Goal: Task Accomplishment & Management: Manage account settings

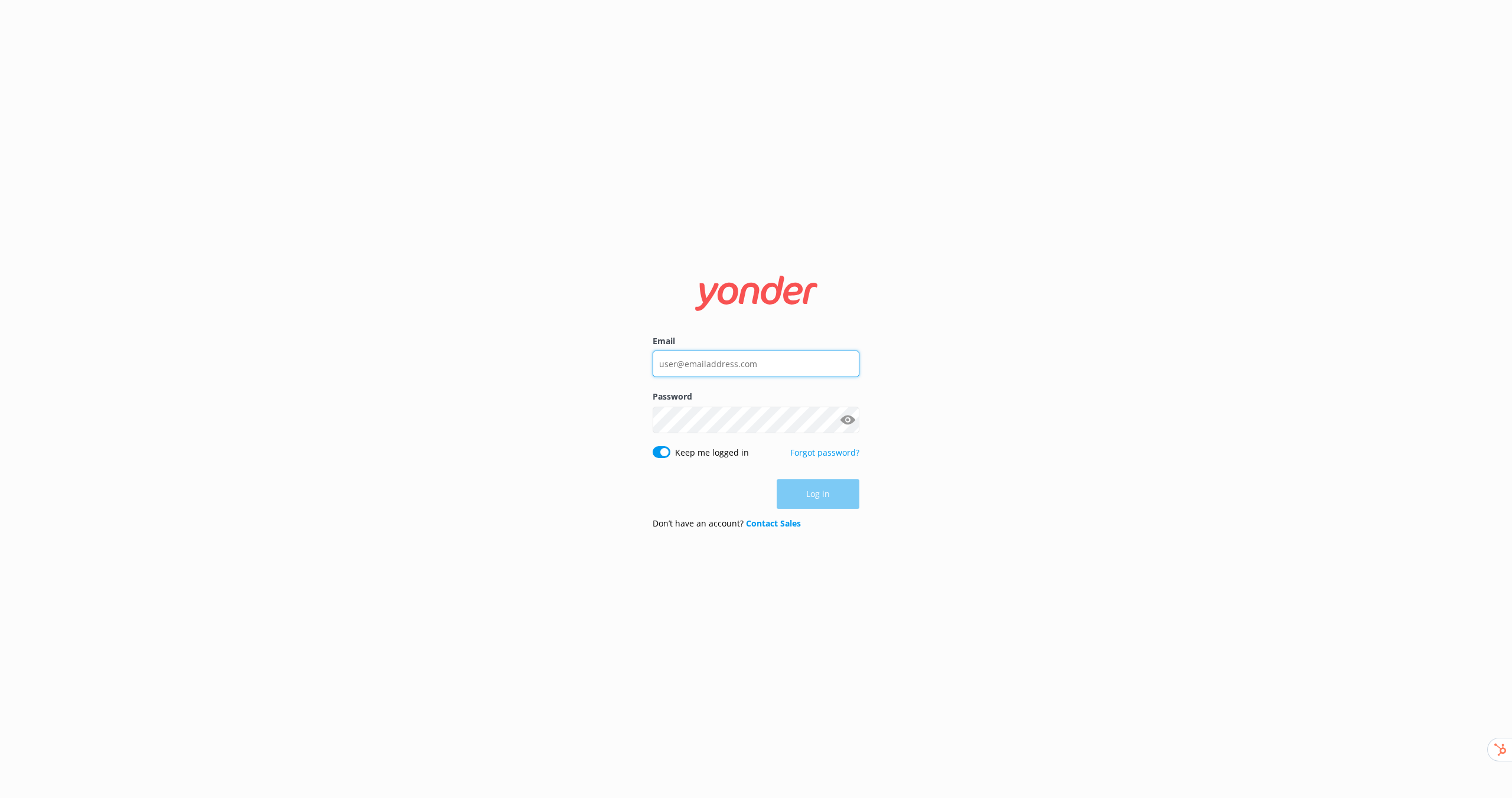
type input "[EMAIL_ADDRESS][DOMAIN_NAME]"
click at [826, 492] on div "Log in" at bounding box center [755, 494] width 207 height 30
click at [812, 494] on button "Log in" at bounding box center [818, 494] width 83 height 30
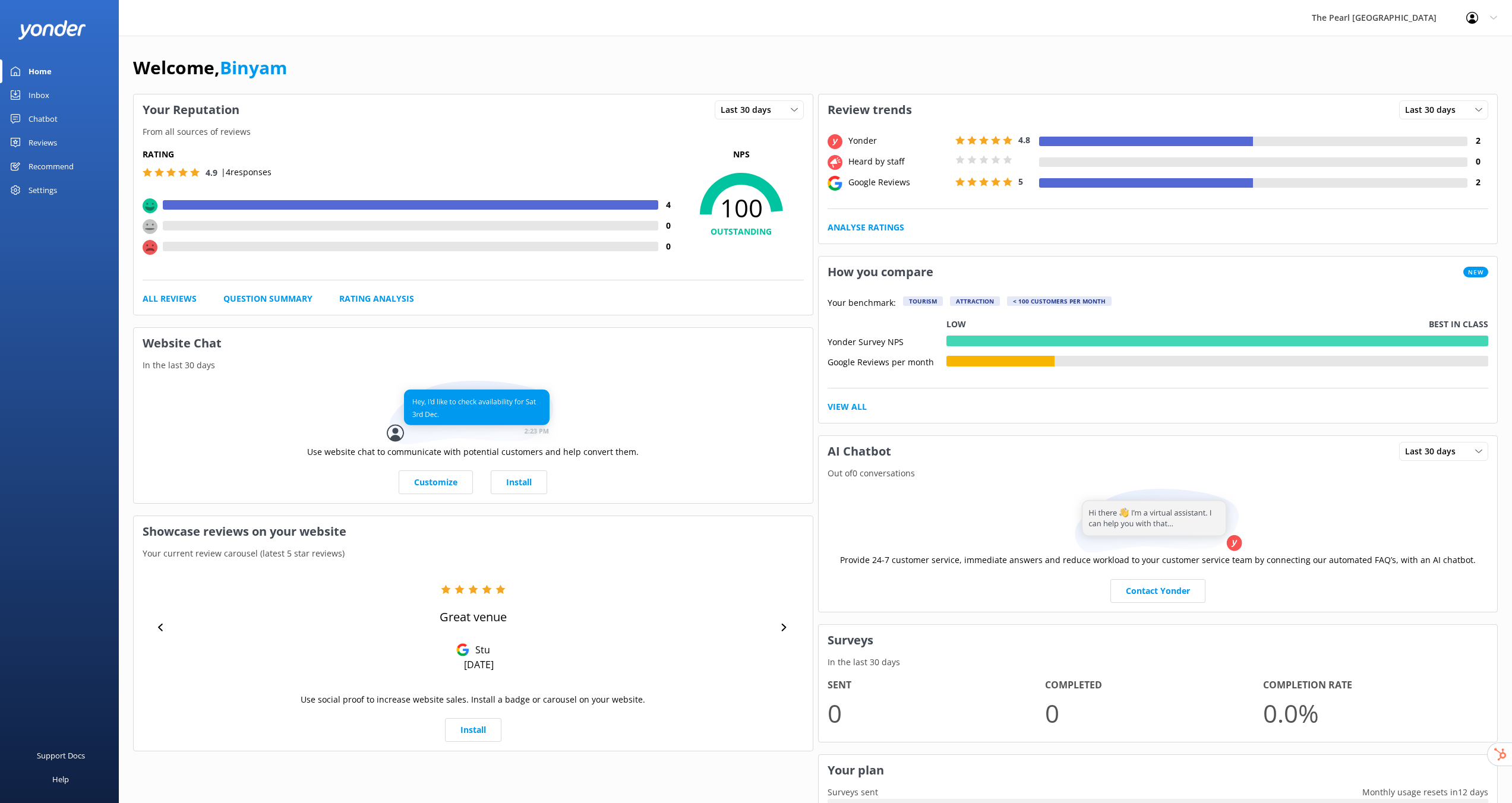
click at [50, 148] on div "Reviews" at bounding box center [42, 142] width 28 height 24
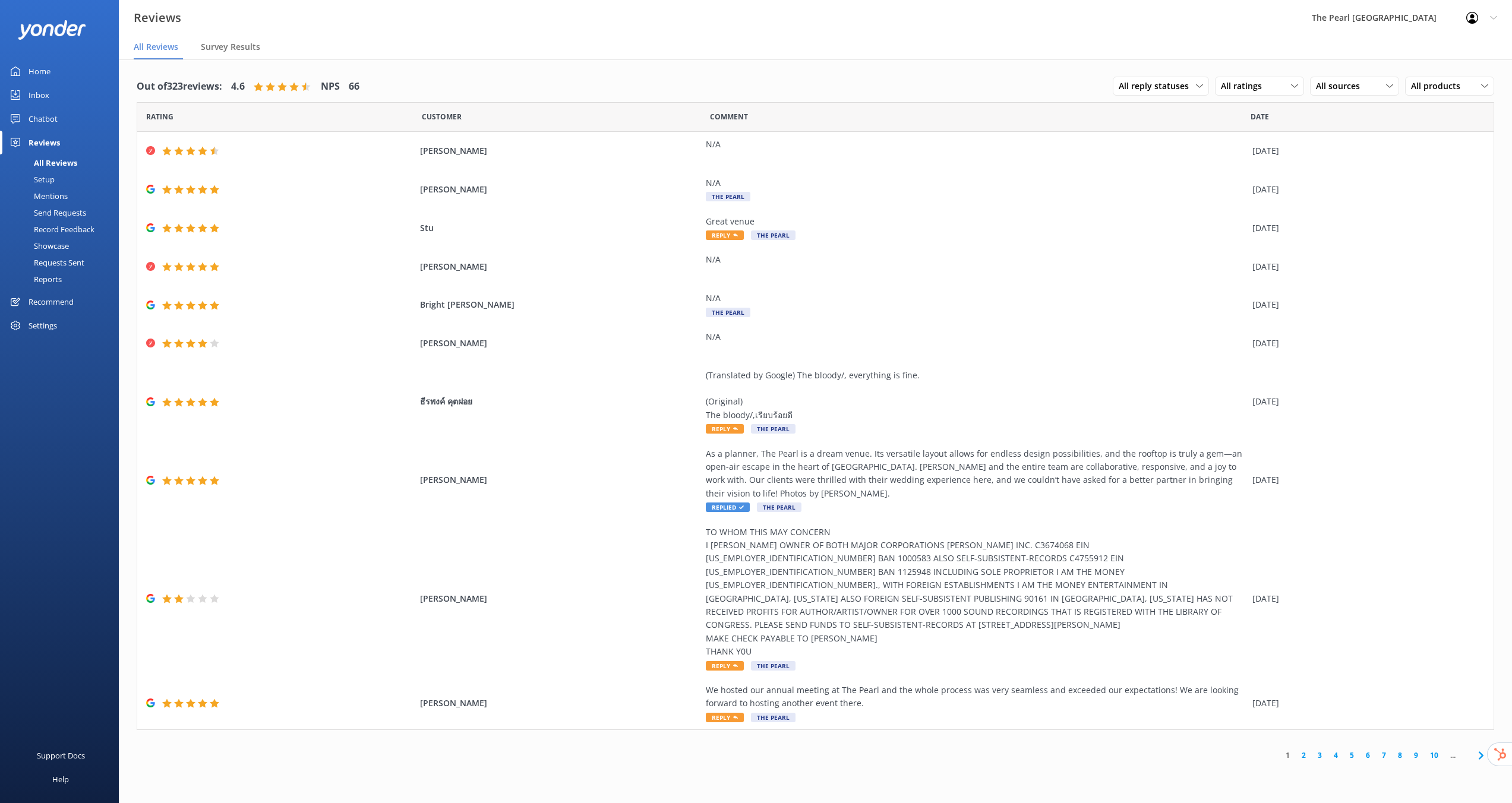
click at [66, 305] on div "Recommend" at bounding box center [51, 302] width 45 height 24
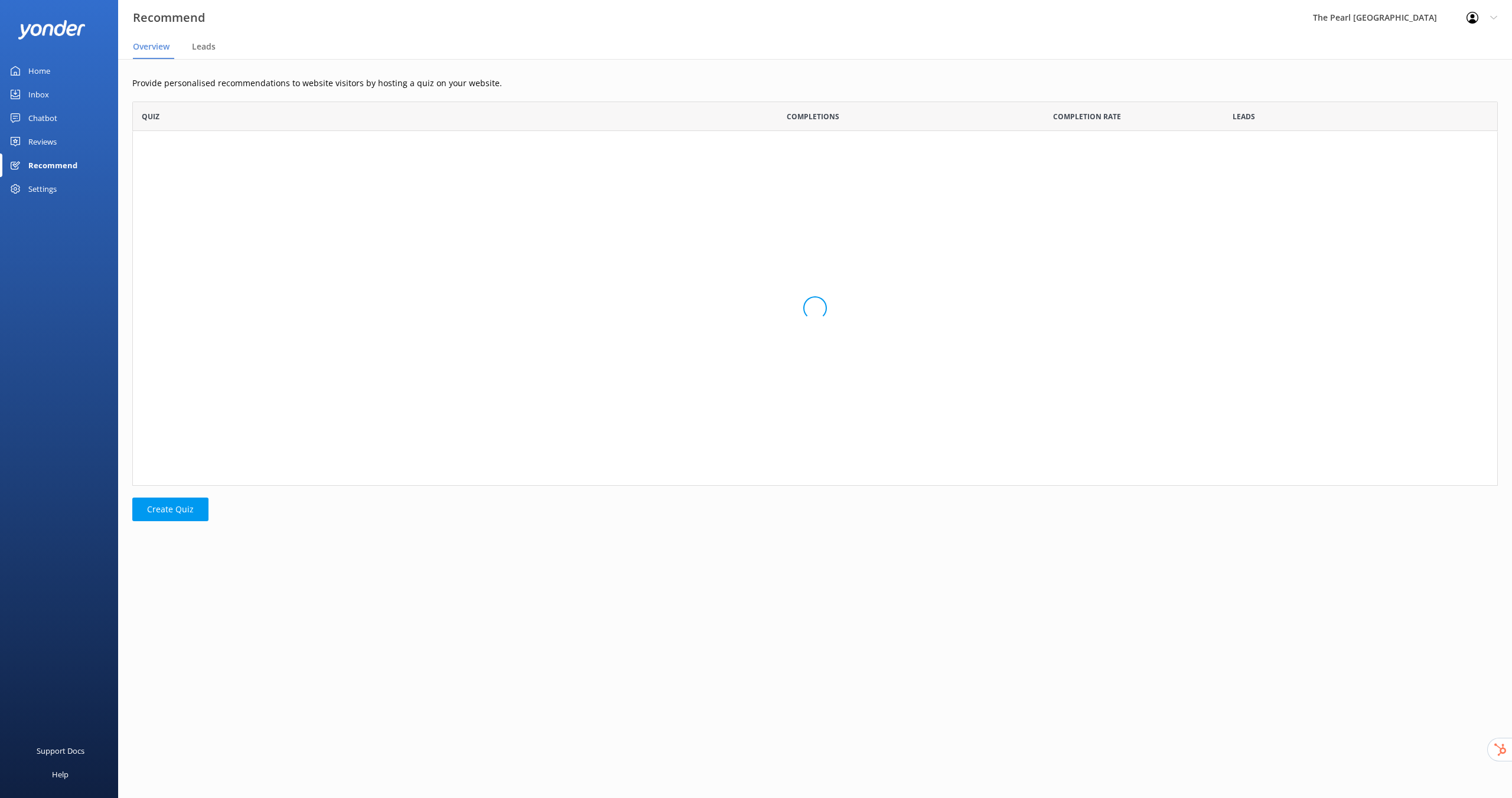
scroll to position [375, 1356]
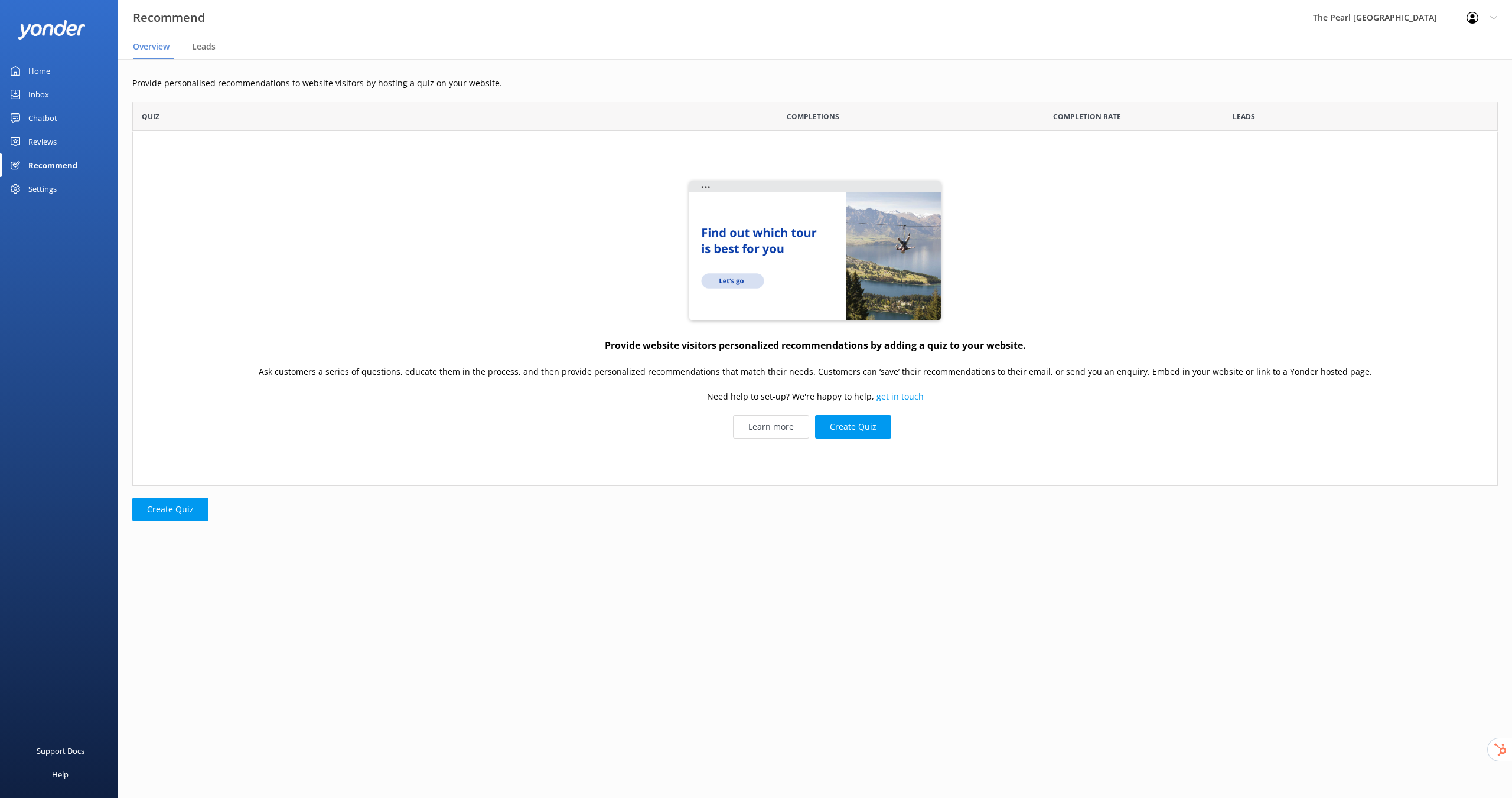
click at [46, 193] on div "Settings" at bounding box center [42, 188] width 28 height 24
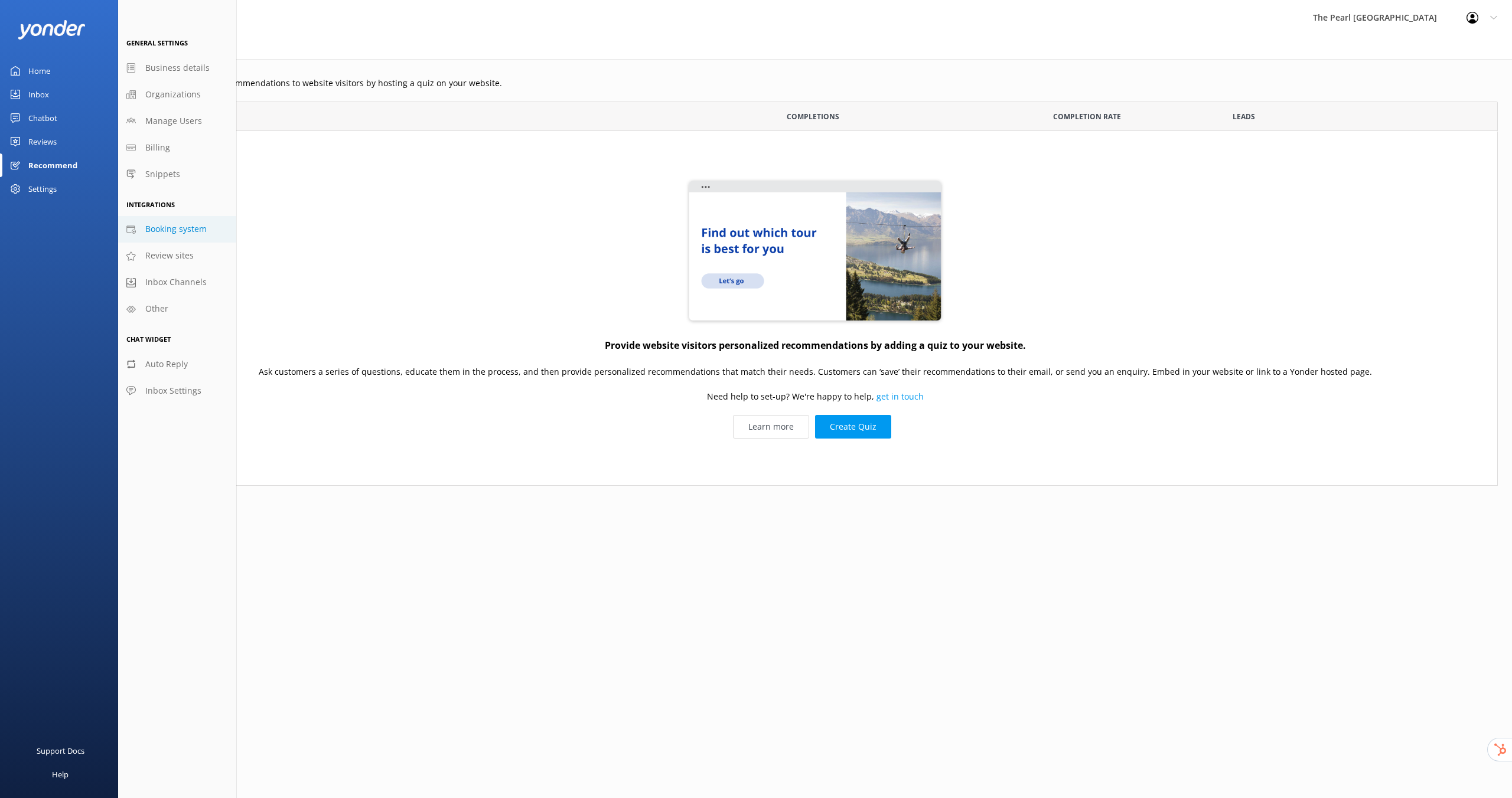
click at [186, 232] on span "Booking system" at bounding box center [175, 229] width 62 height 13
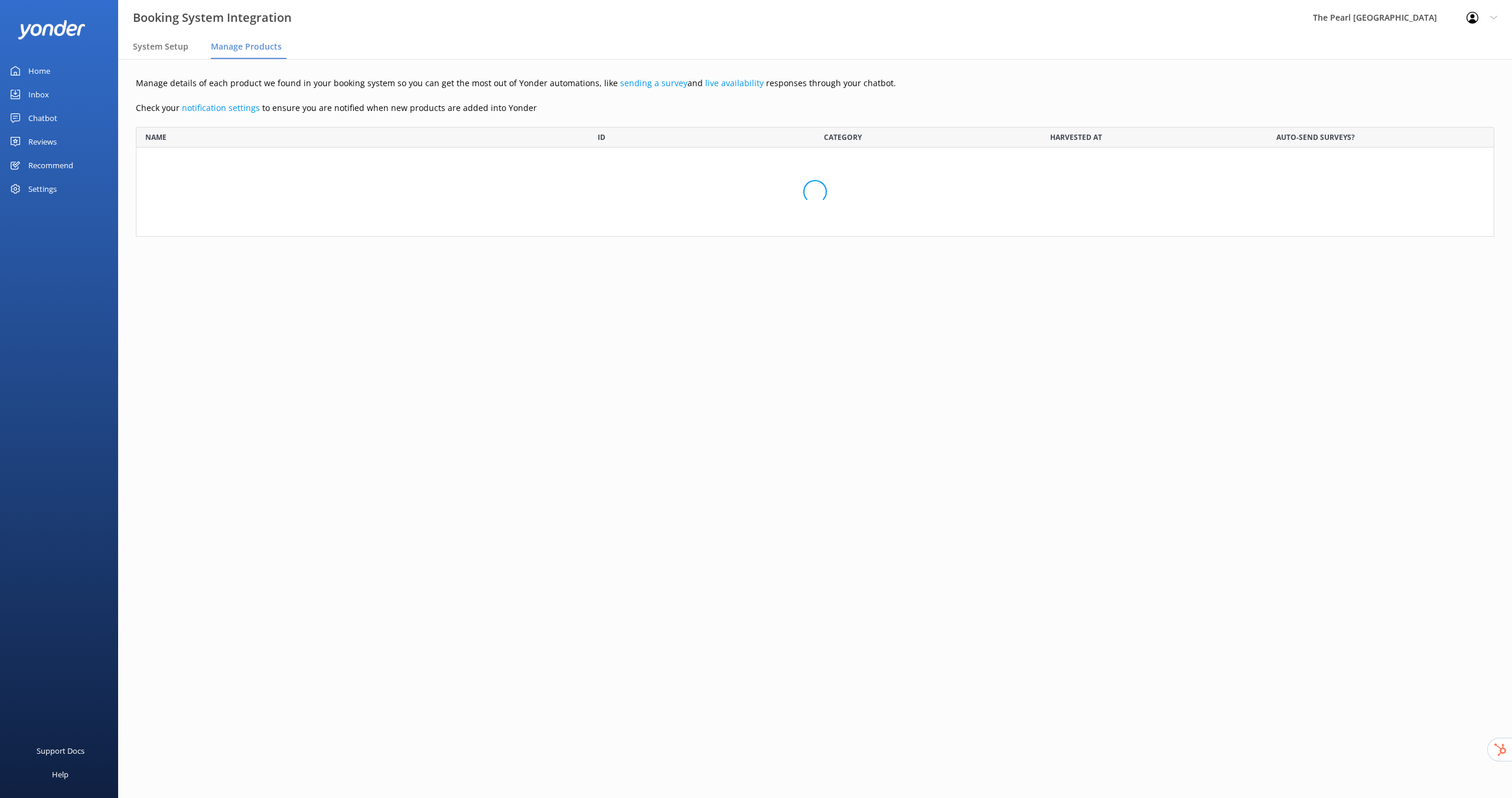
scroll to position [101, 1350]
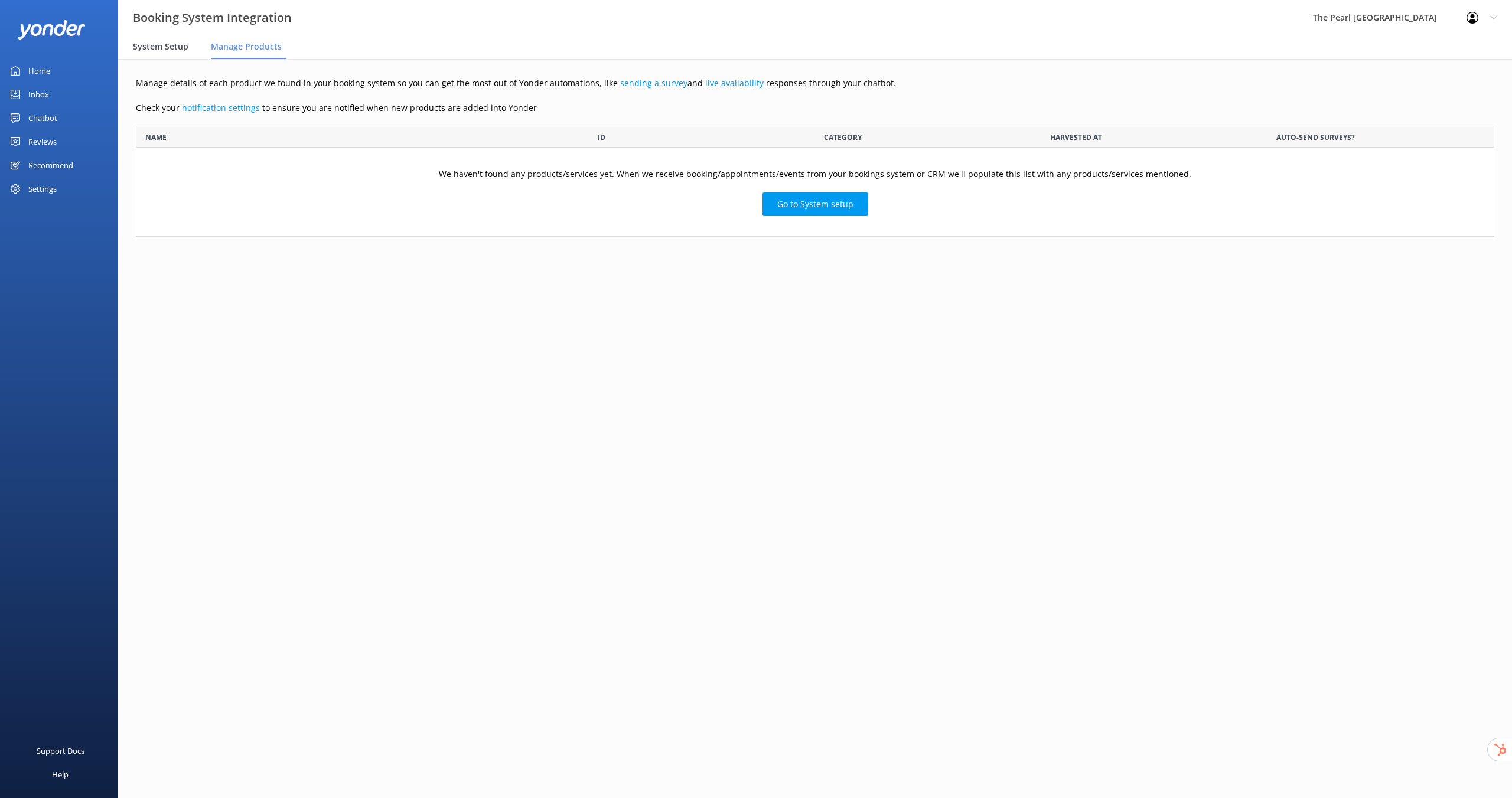
click at [154, 49] on span "System Setup" at bounding box center [160, 46] width 56 height 12
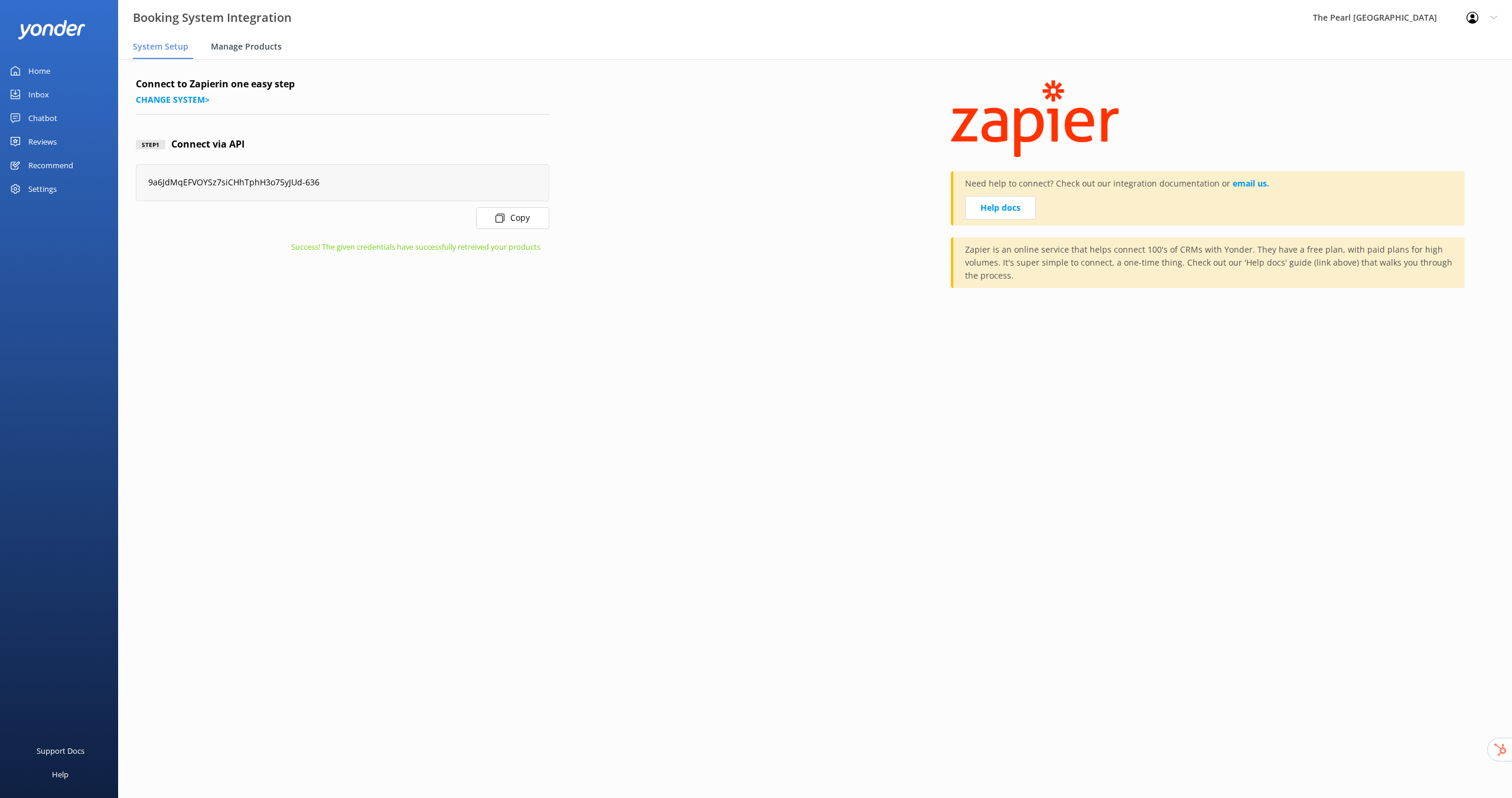
click at [257, 47] on span "Manage Products" at bounding box center [246, 46] width 71 height 12
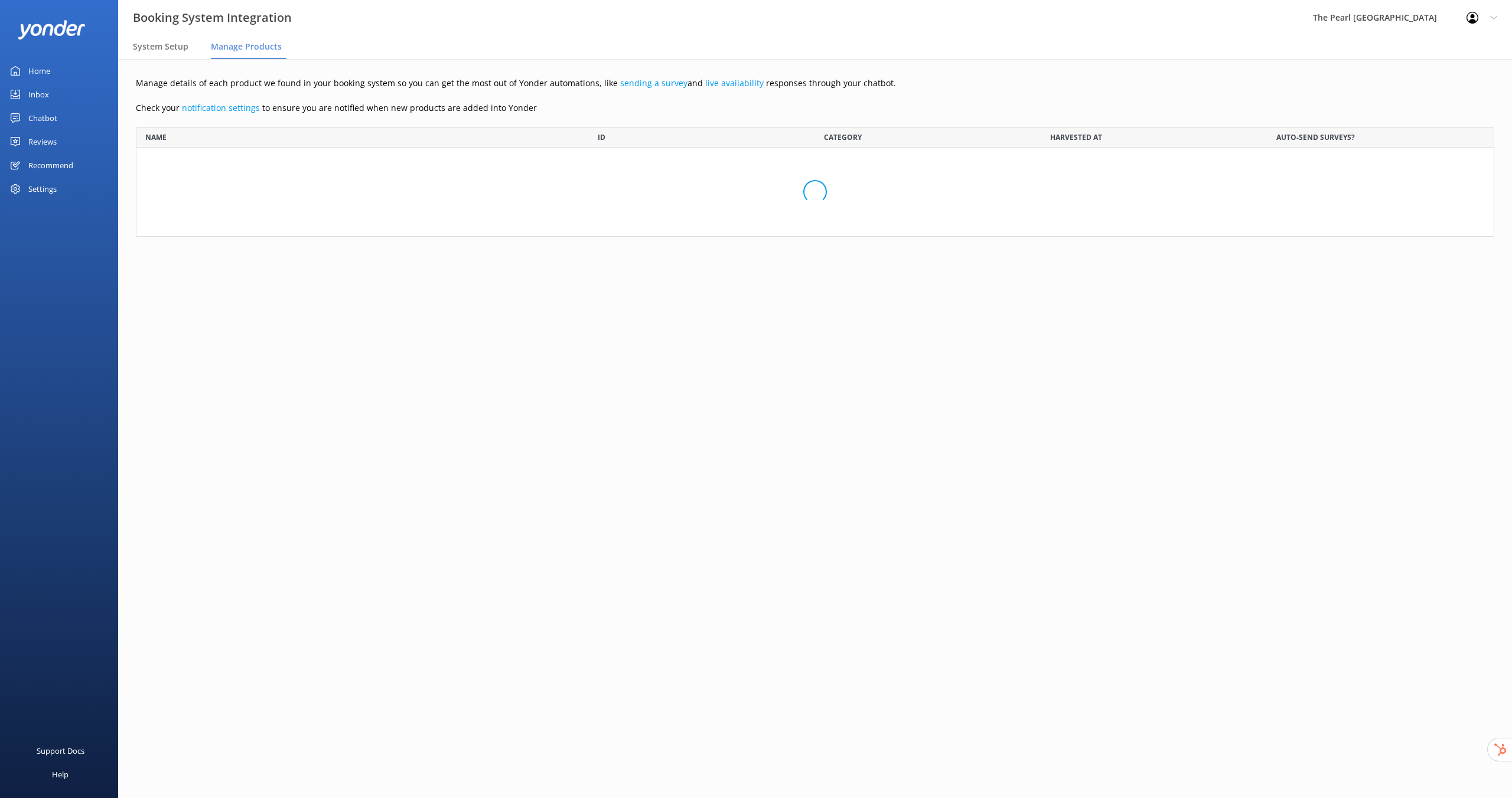
scroll to position [101, 1350]
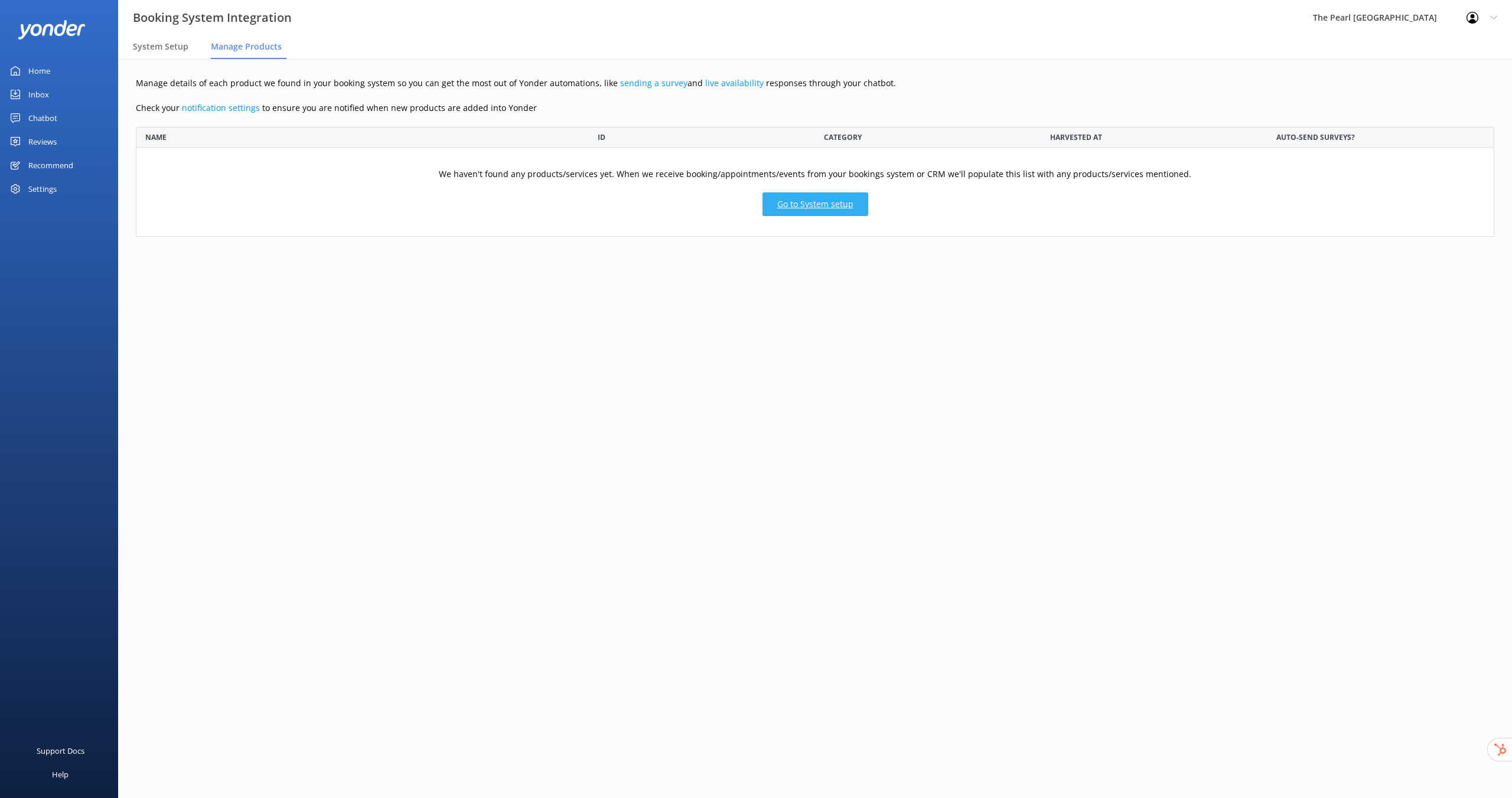
click at [818, 209] on link "Go to System setup" at bounding box center [815, 204] width 106 height 24
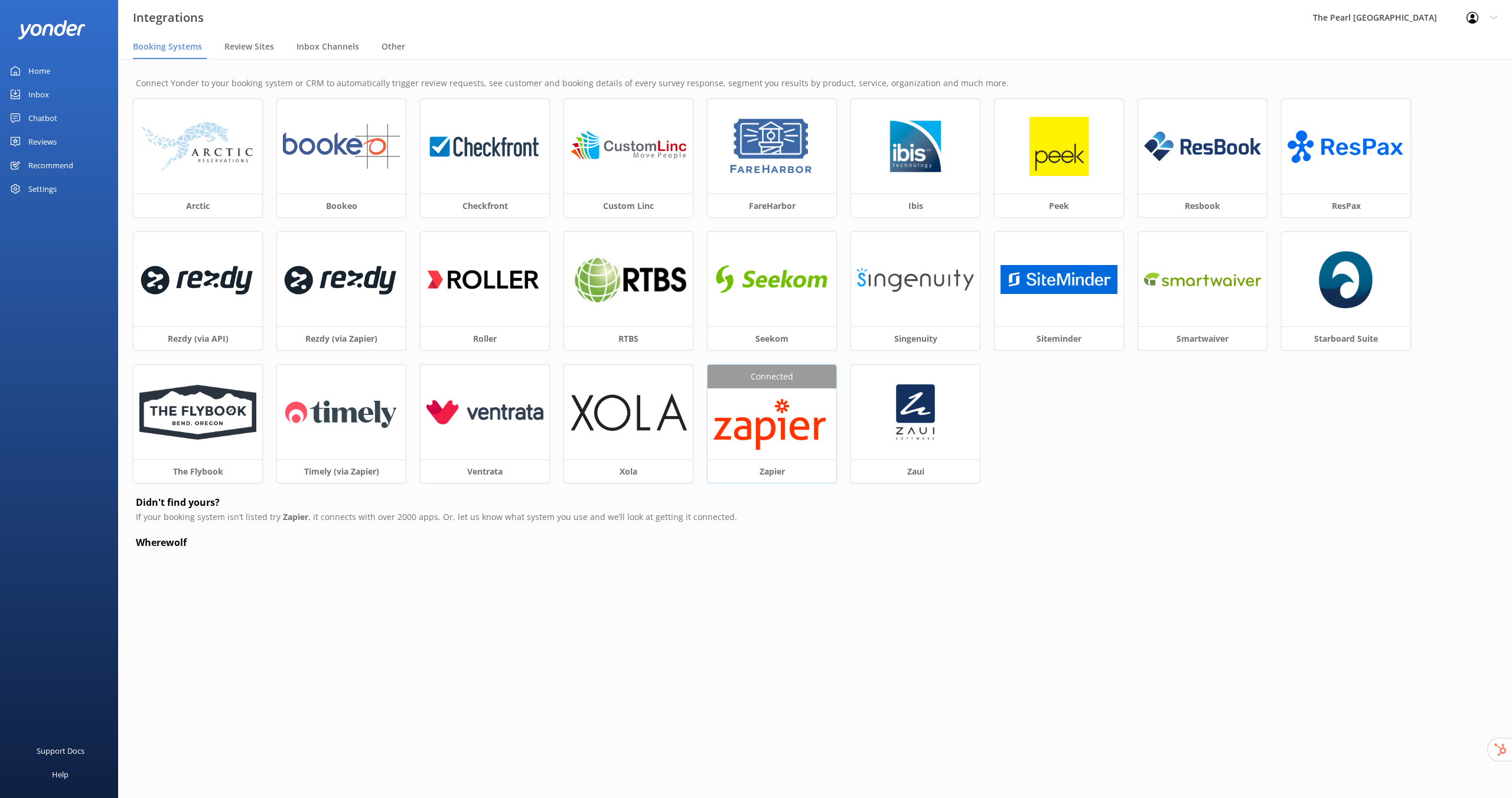
click at [767, 425] on img at bounding box center [771, 424] width 117 height 56
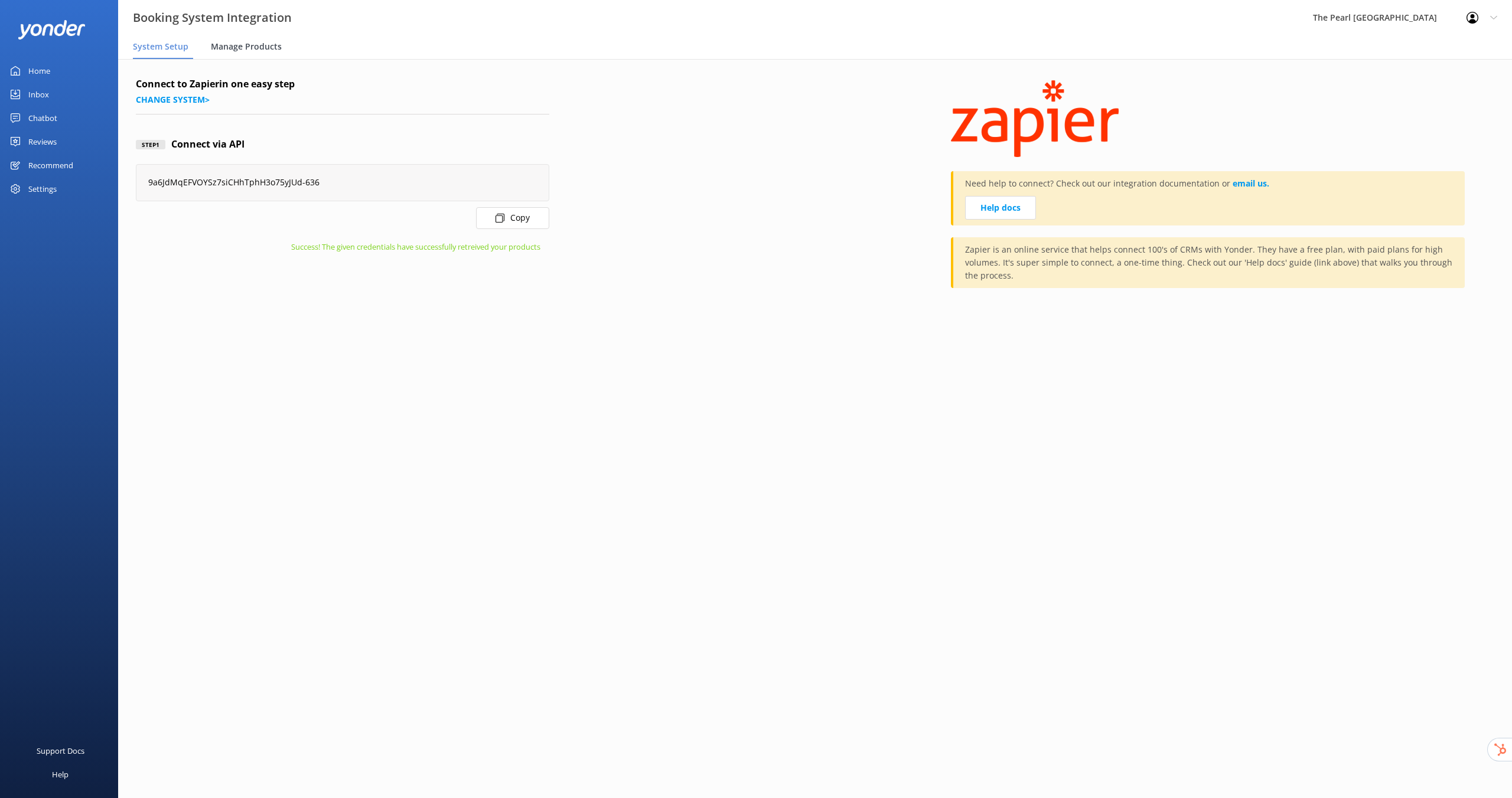
click at [250, 49] on span "Manage Products" at bounding box center [246, 46] width 71 height 12
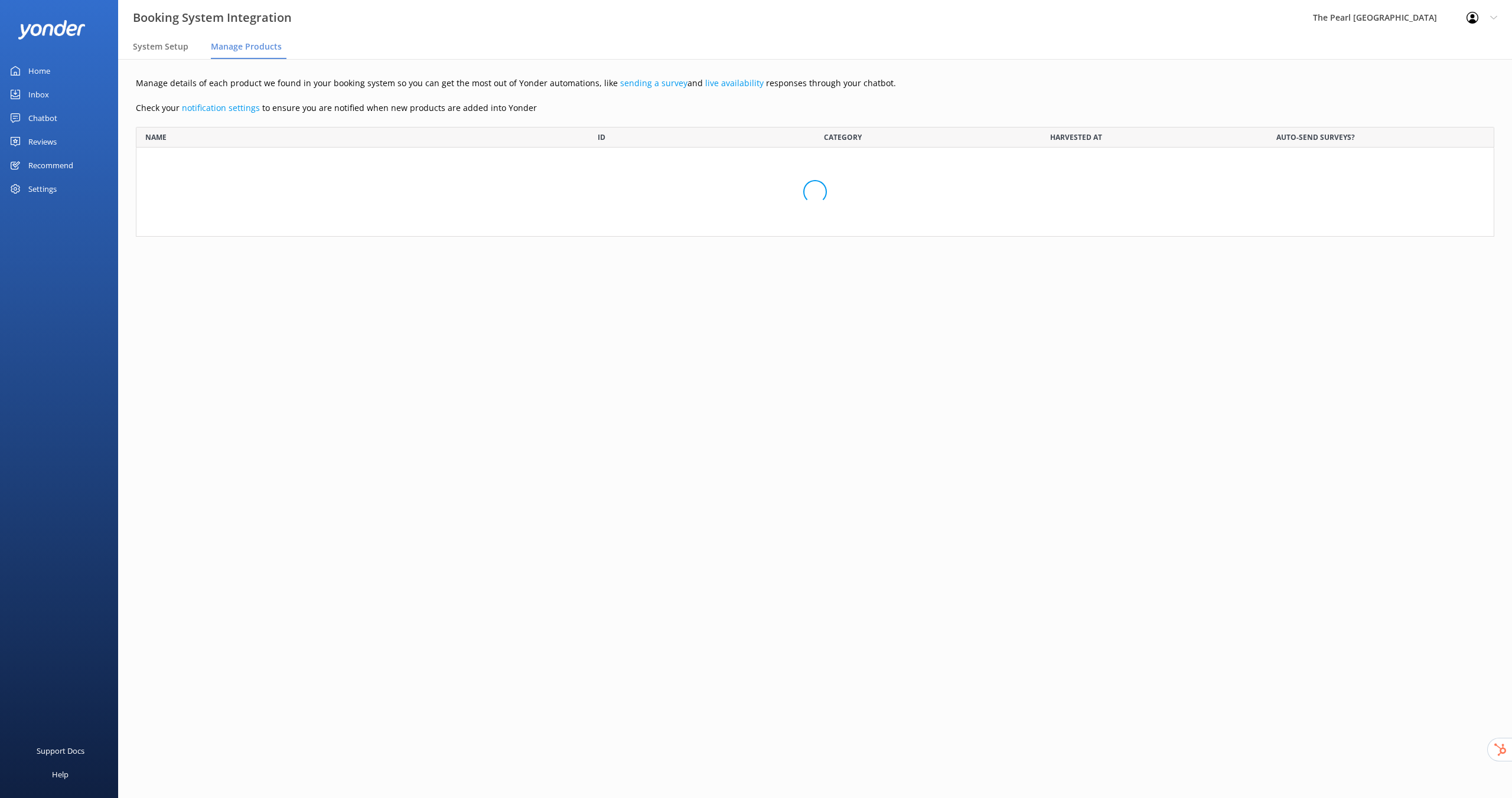
scroll to position [101, 1350]
